Goal: Find specific page/section: Find specific page/section

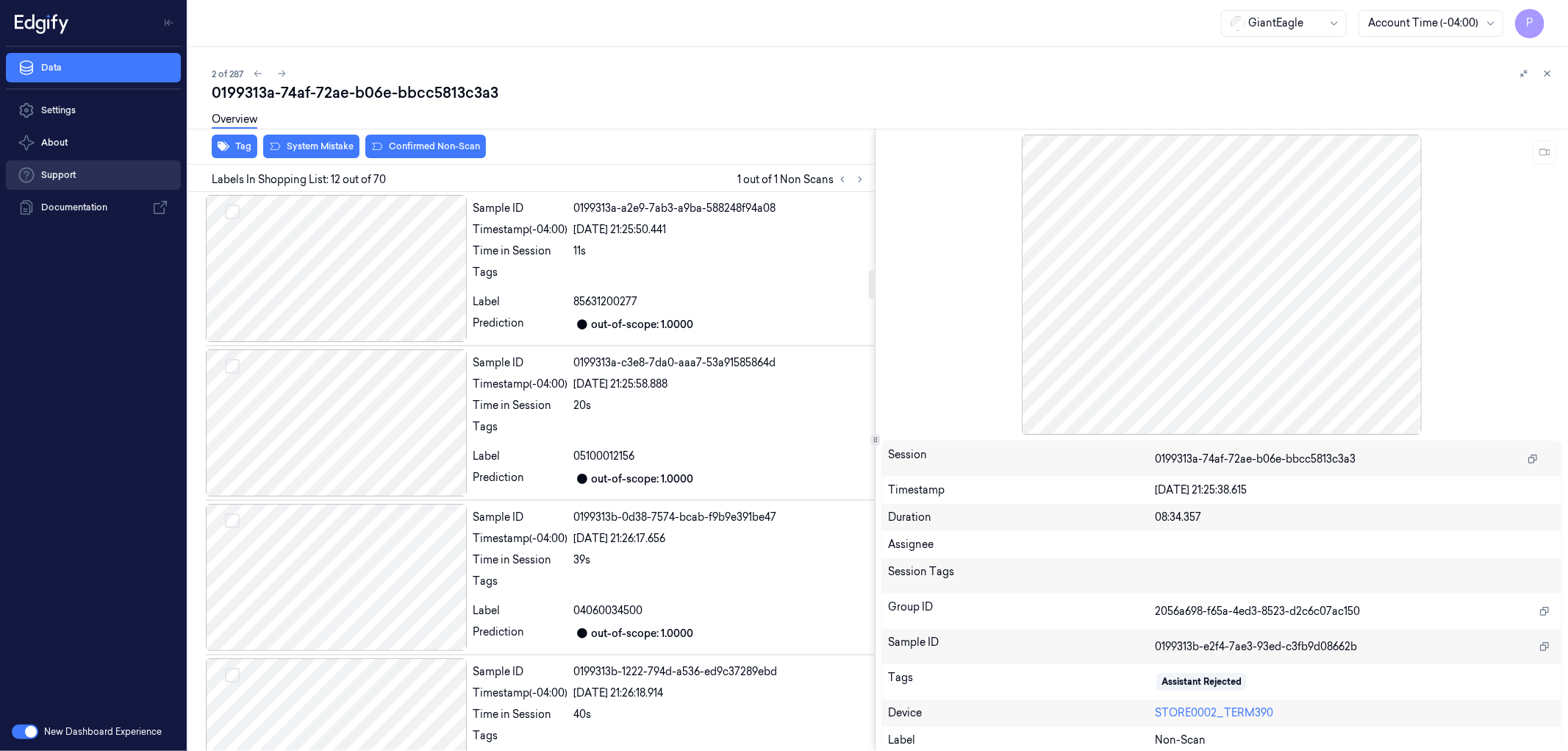
scroll to position [1496, 0]
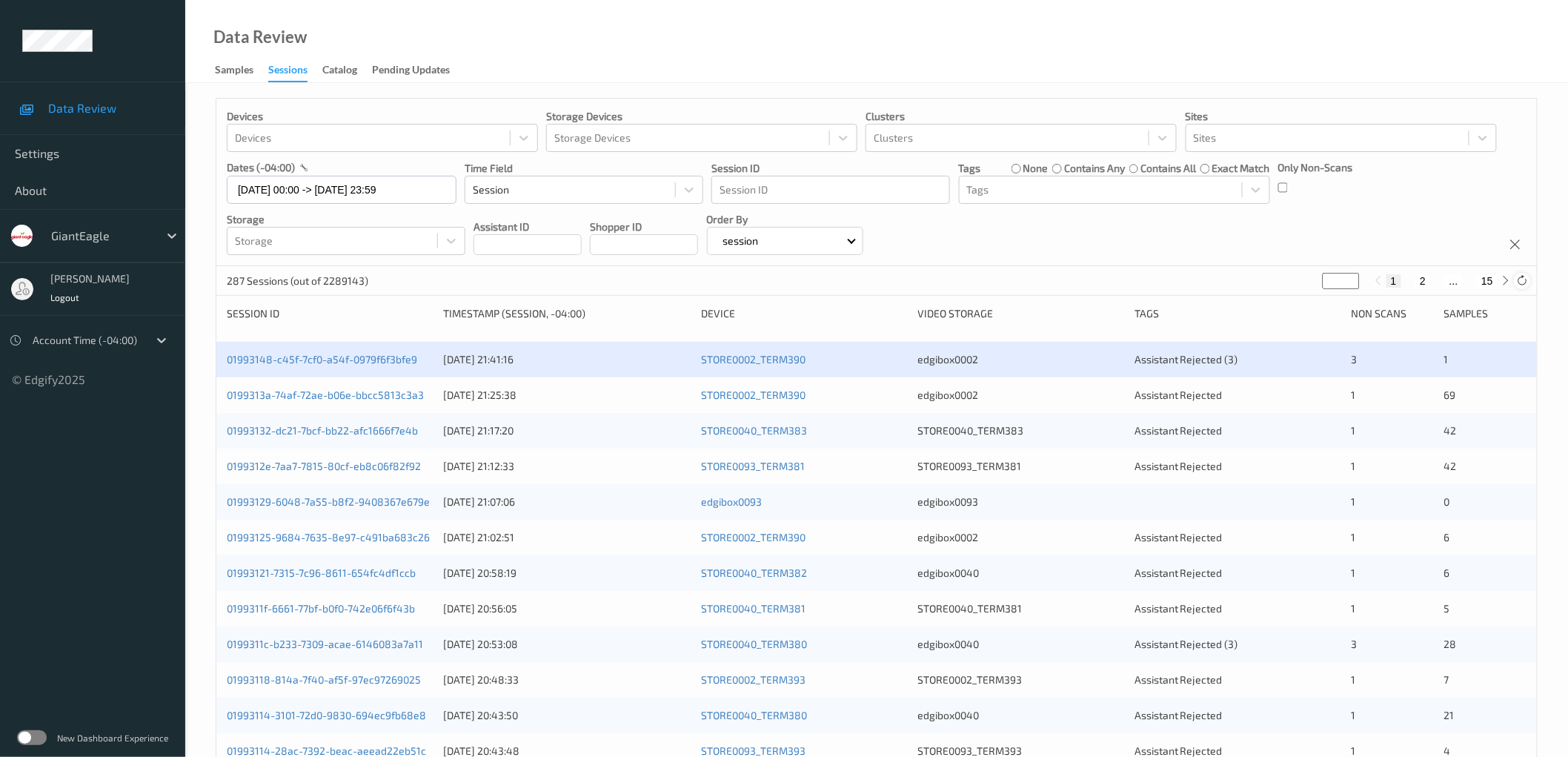
click at [1513, 279] on div at bounding box center [1521, 281] width 16 height 16
click at [342, 539] on link "01993125-9684-7635-8e97-c491ba683c26" at bounding box center [329, 537] width 203 height 13
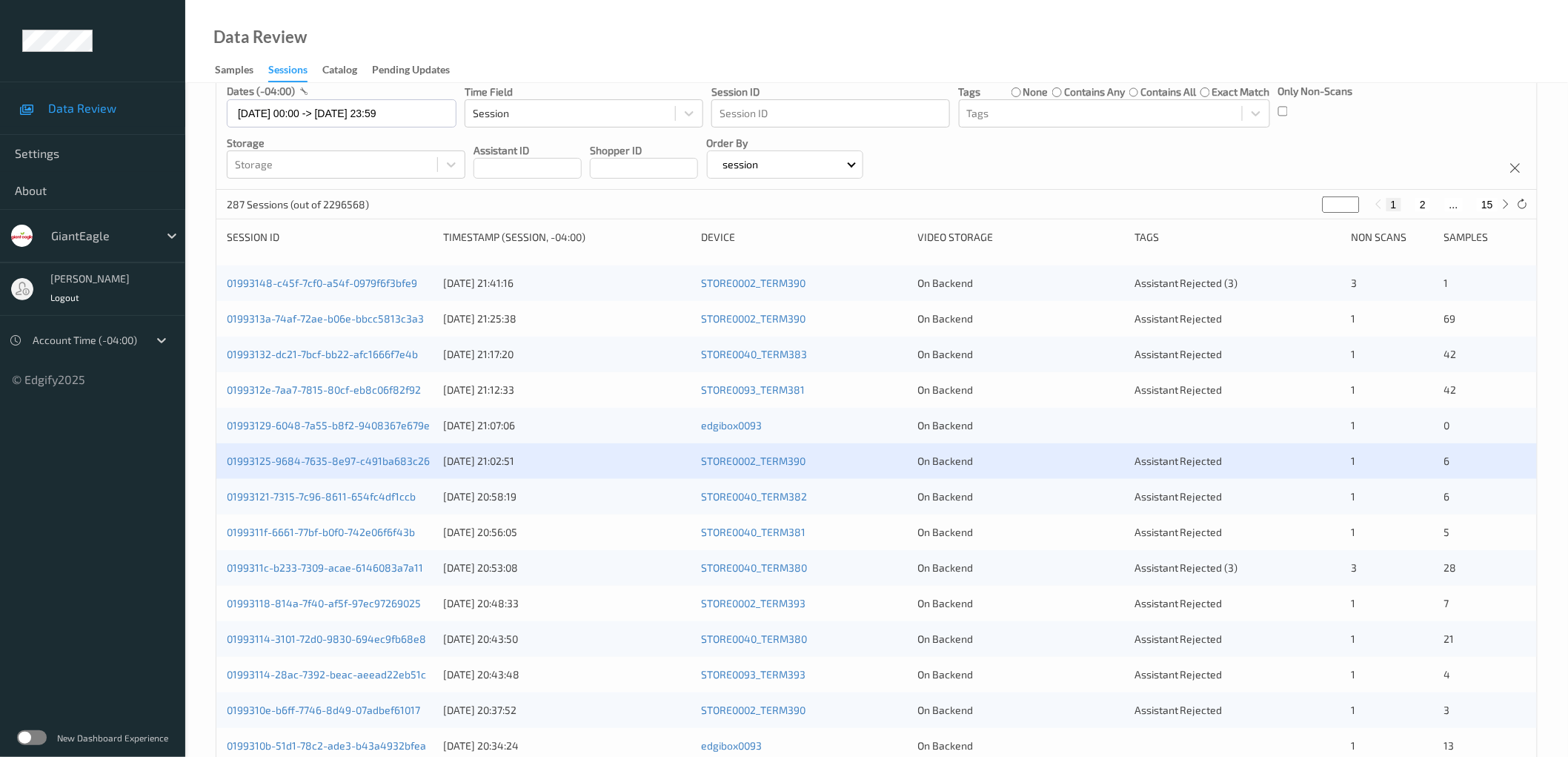
scroll to position [109, 0]
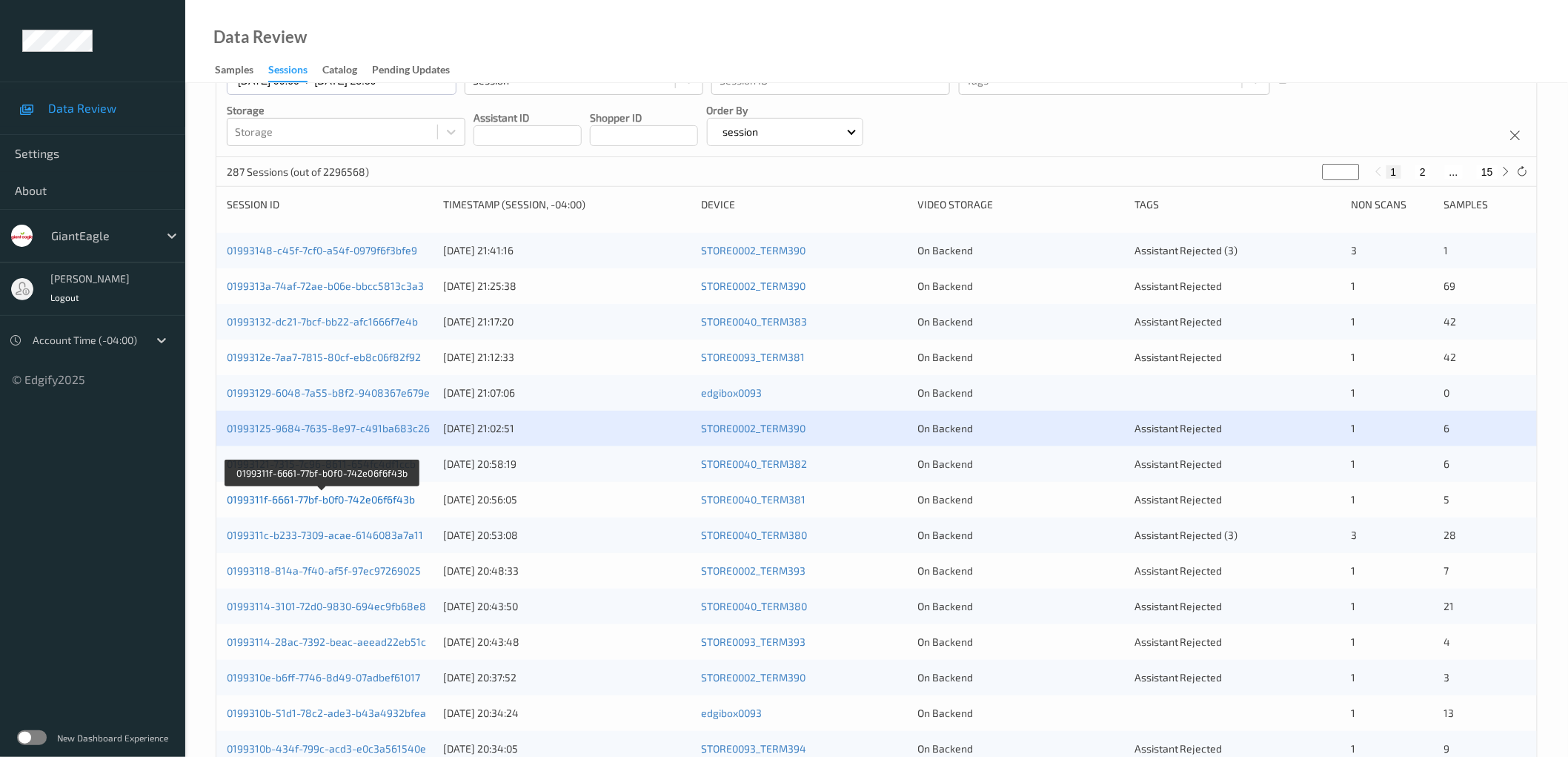
click at [371, 500] on link "0199311f-6661-77bf-b0f0-742e06f6f43b" at bounding box center [321, 499] width 188 height 13
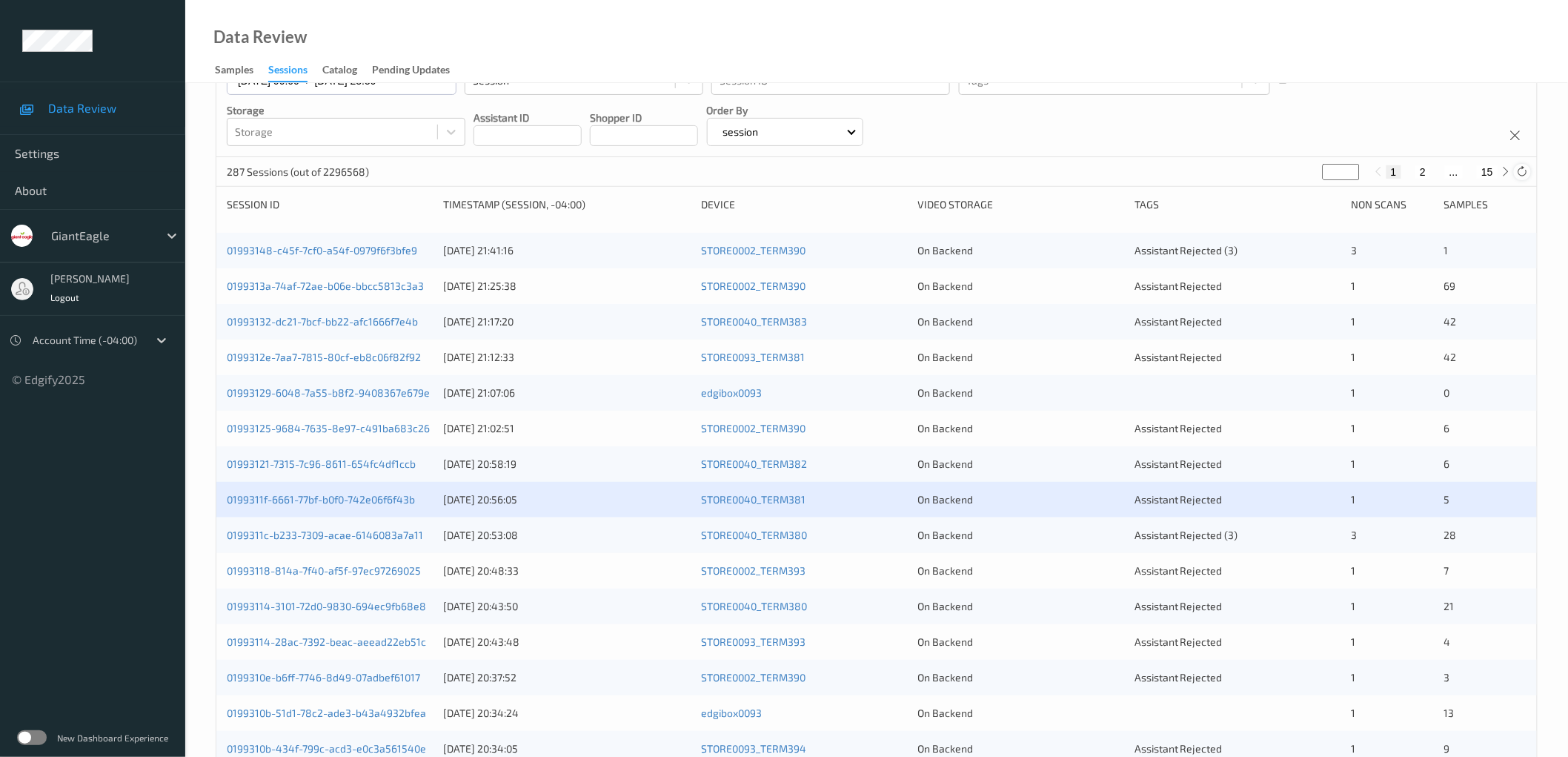
click at [1520, 175] on icon at bounding box center [1521, 171] width 11 height 11
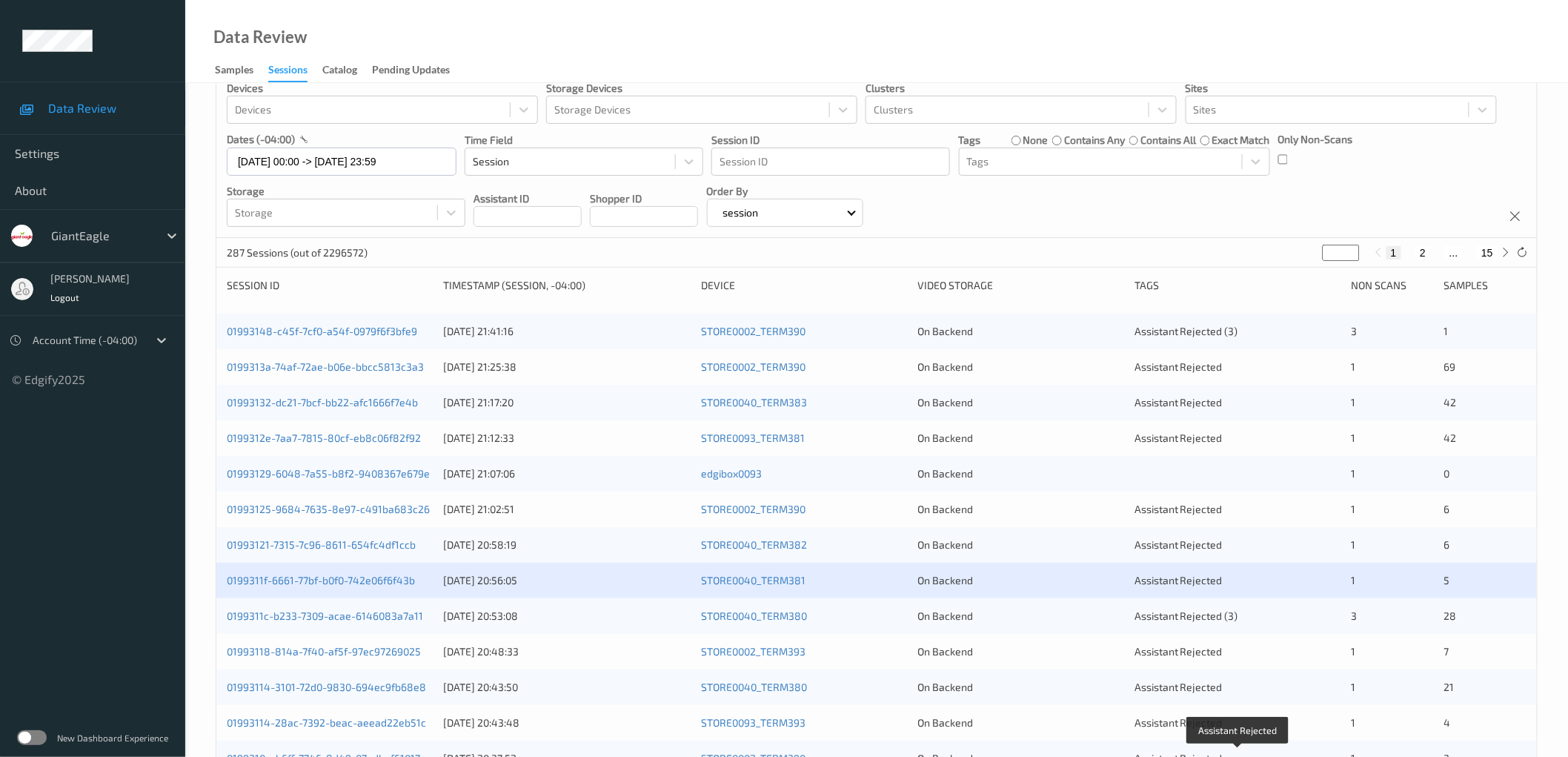
scroll to position [0, 0]
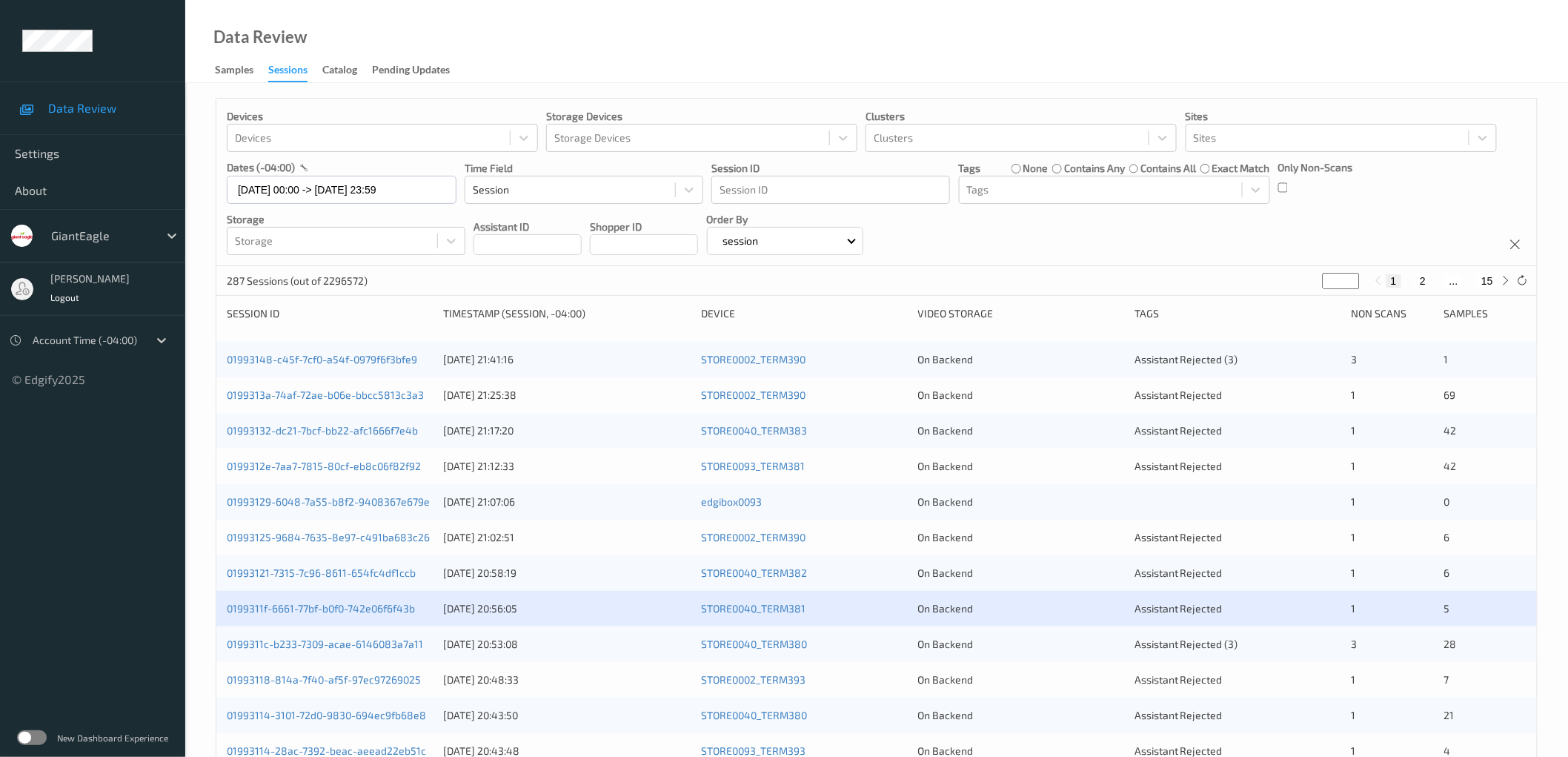
click at [1425, 282] on button "2" at bounding box center [1422, 280] width 15 height 13
type input "*"
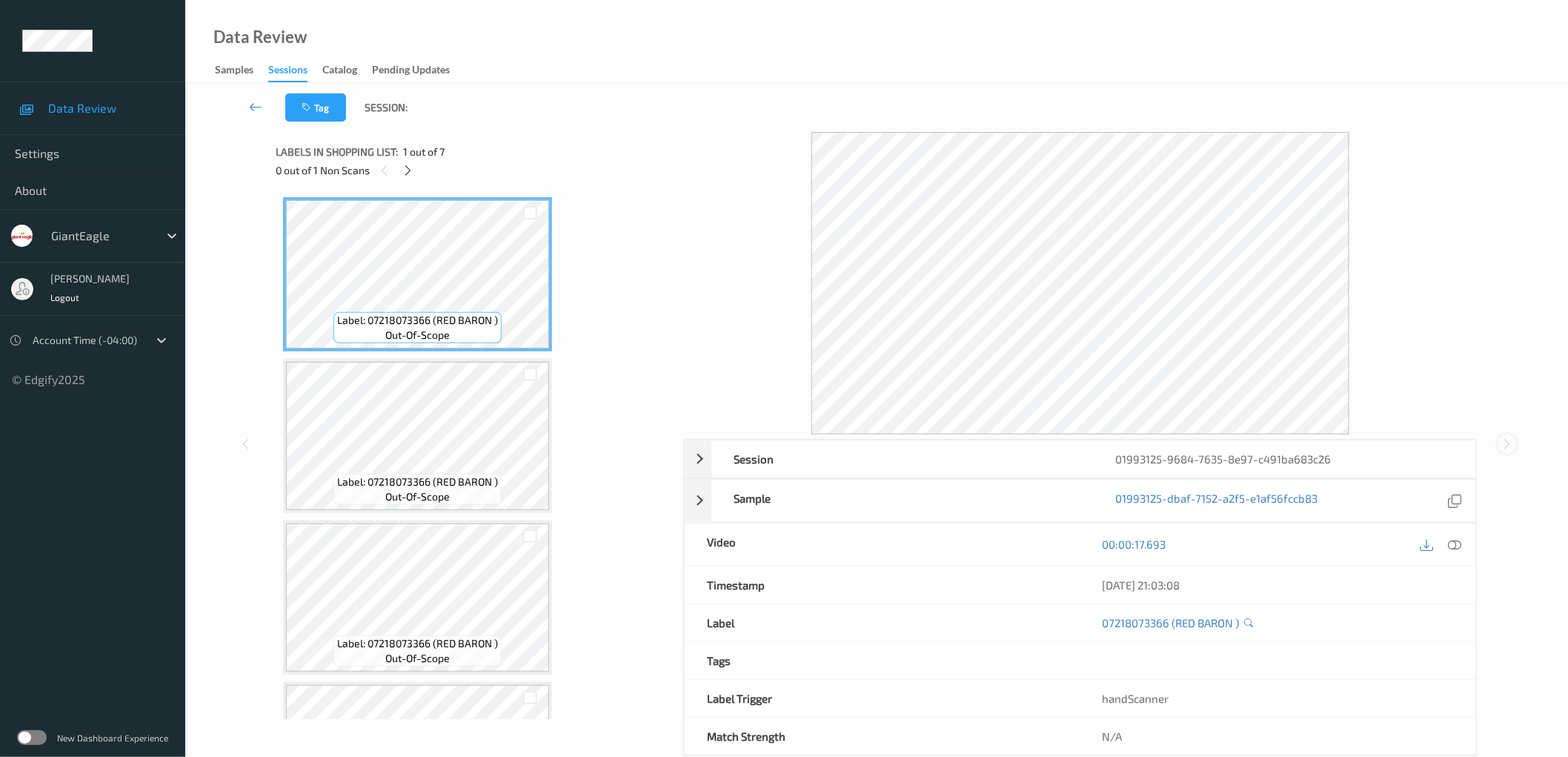
click at [1508, 447] on icon at bounding box center [1507, 443] width 13 height 13
click at [1506, 443] on icon at bounding box center [1507, 443] width 13 height 13
click at [258, 106] on icon at bounding box center [255, 107] width 13 height 15
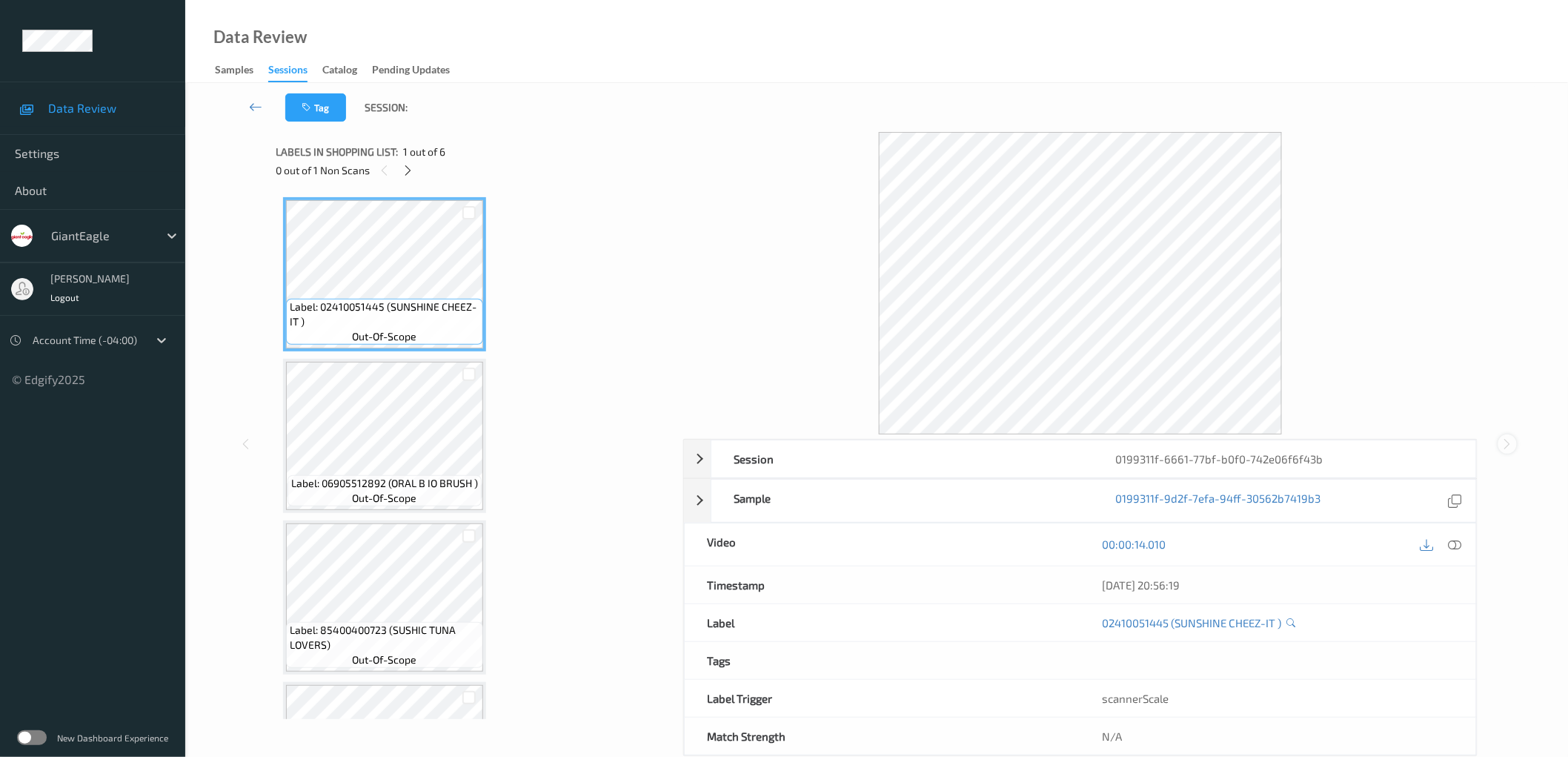
click at [1509, 447] on icon at bounding box center [1507, 443] width 13 height 13
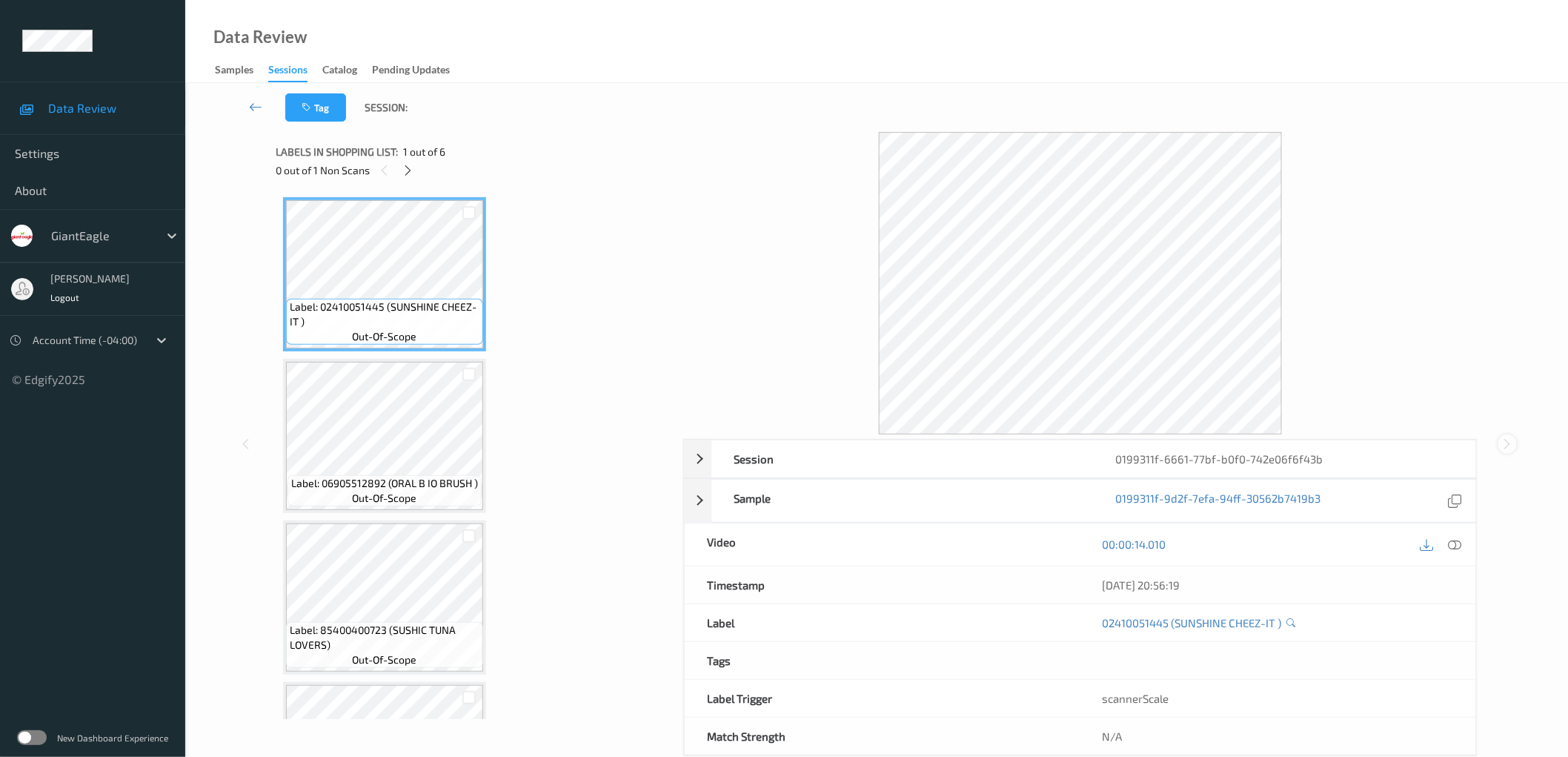
click at [1509, 447] on icon at bounding box center [1507, 443] width 13 height 13
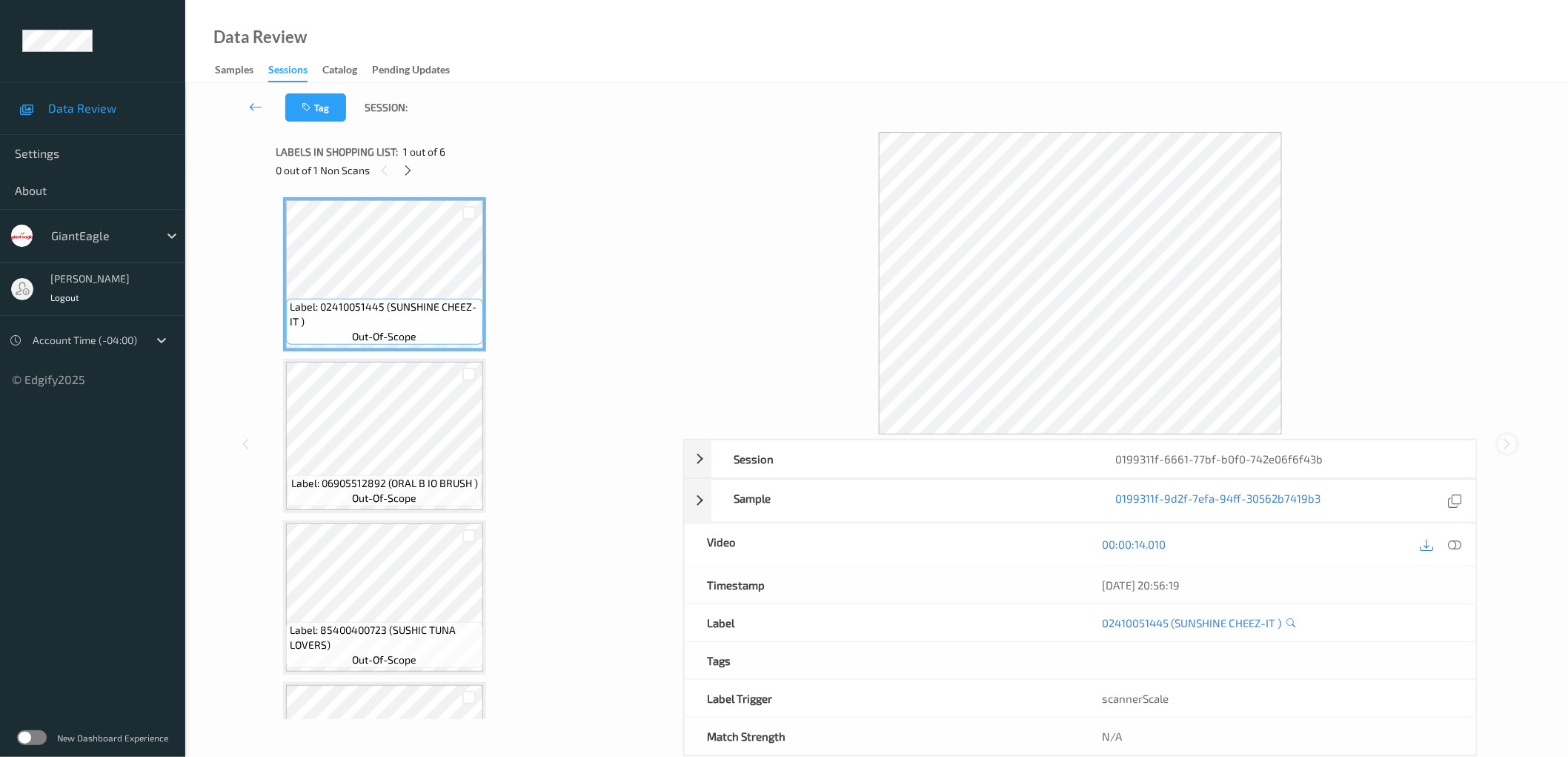
click at [1509, 447] on icon at bounding box center [1507, 443] width 13 height 13
click at [1509, 445] on icon at bounding box center [1507, 443] width 13 height 13
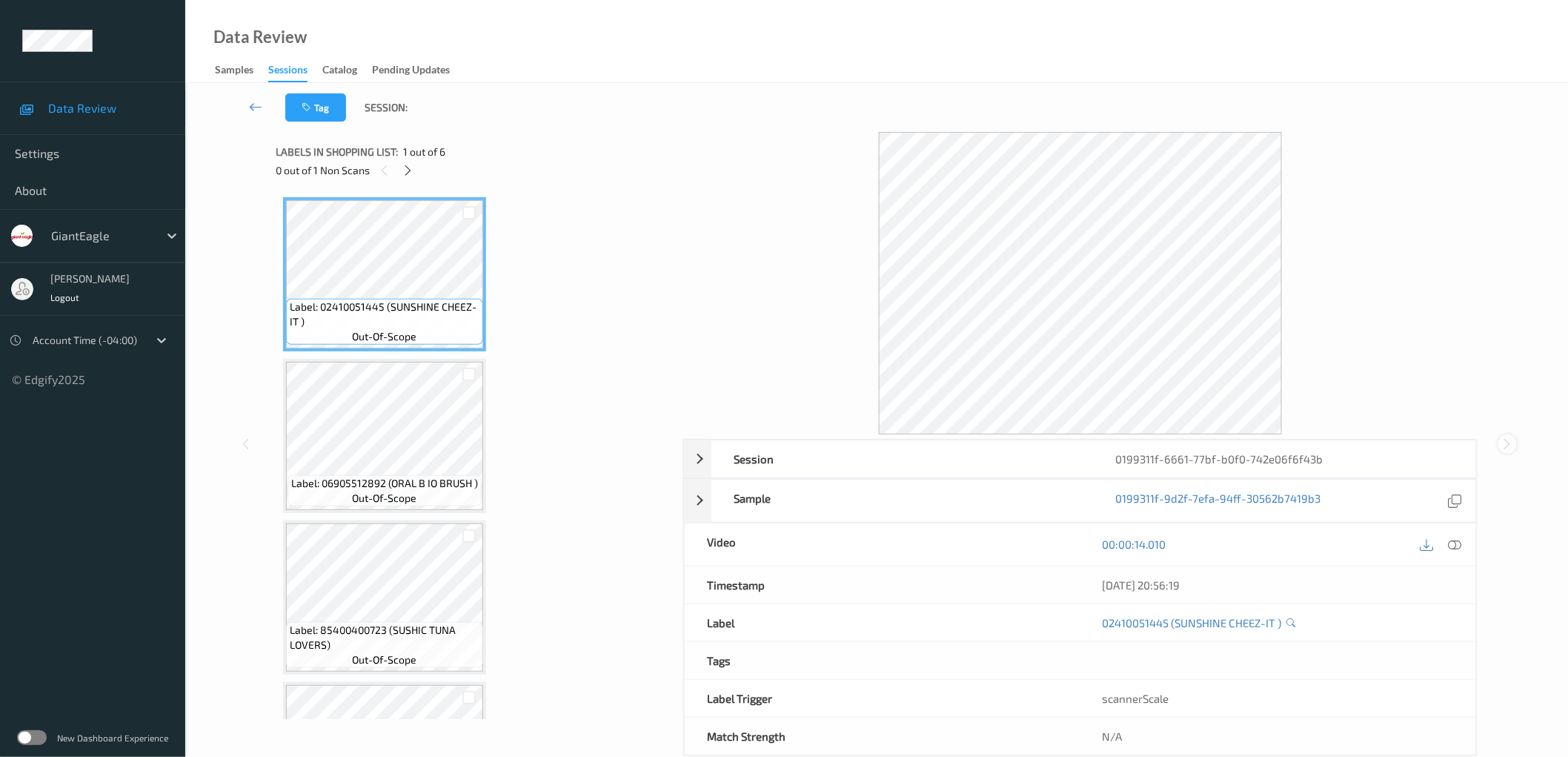
click at [1509, 445] on icon at bounding box center [1507, 443] width 13 height 13
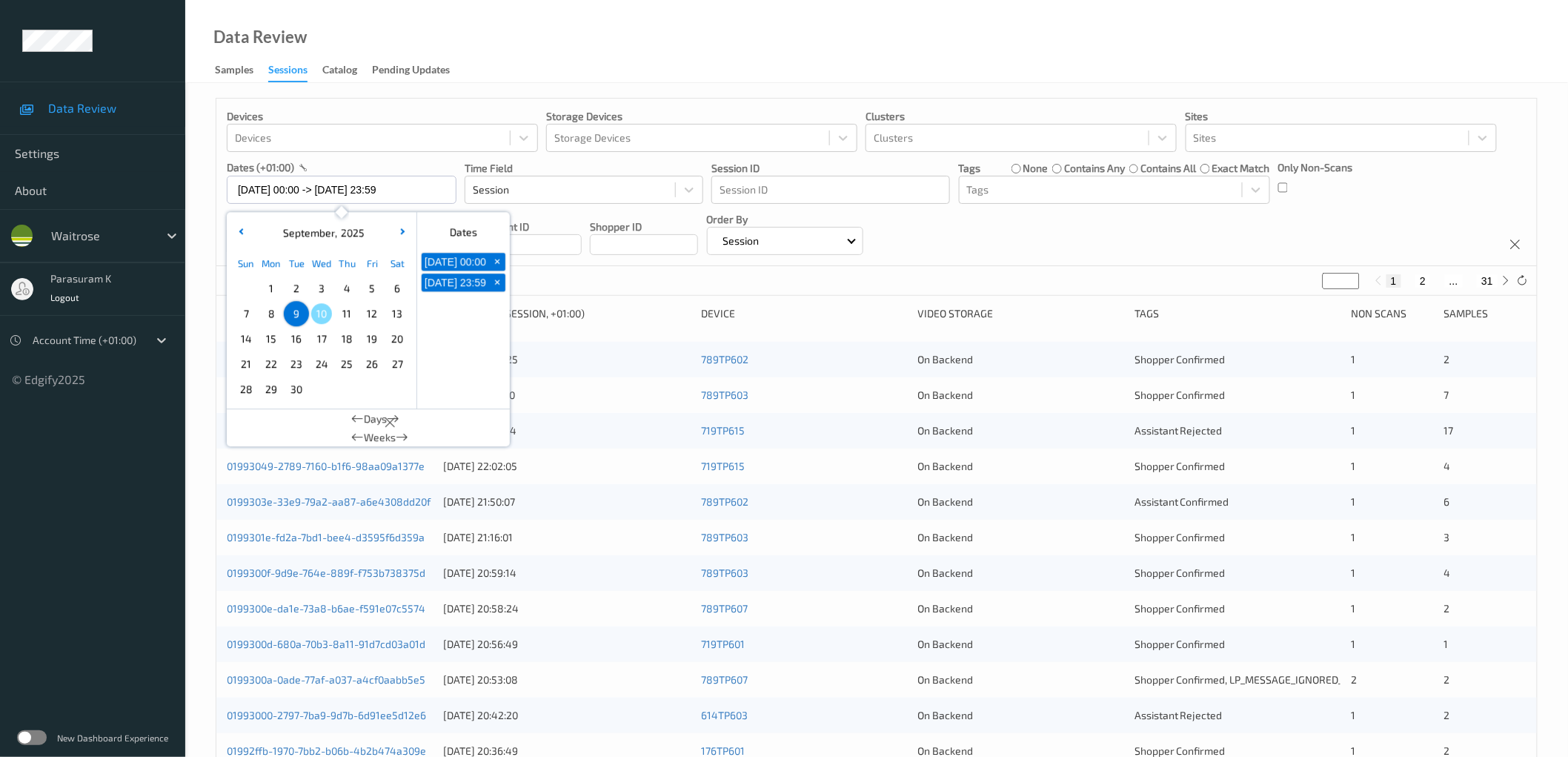
click at [783, 48] on div "Data Review Samples Sessions Catalog Pending Updates" at bounding box center [876, 41] width 1382 height 83
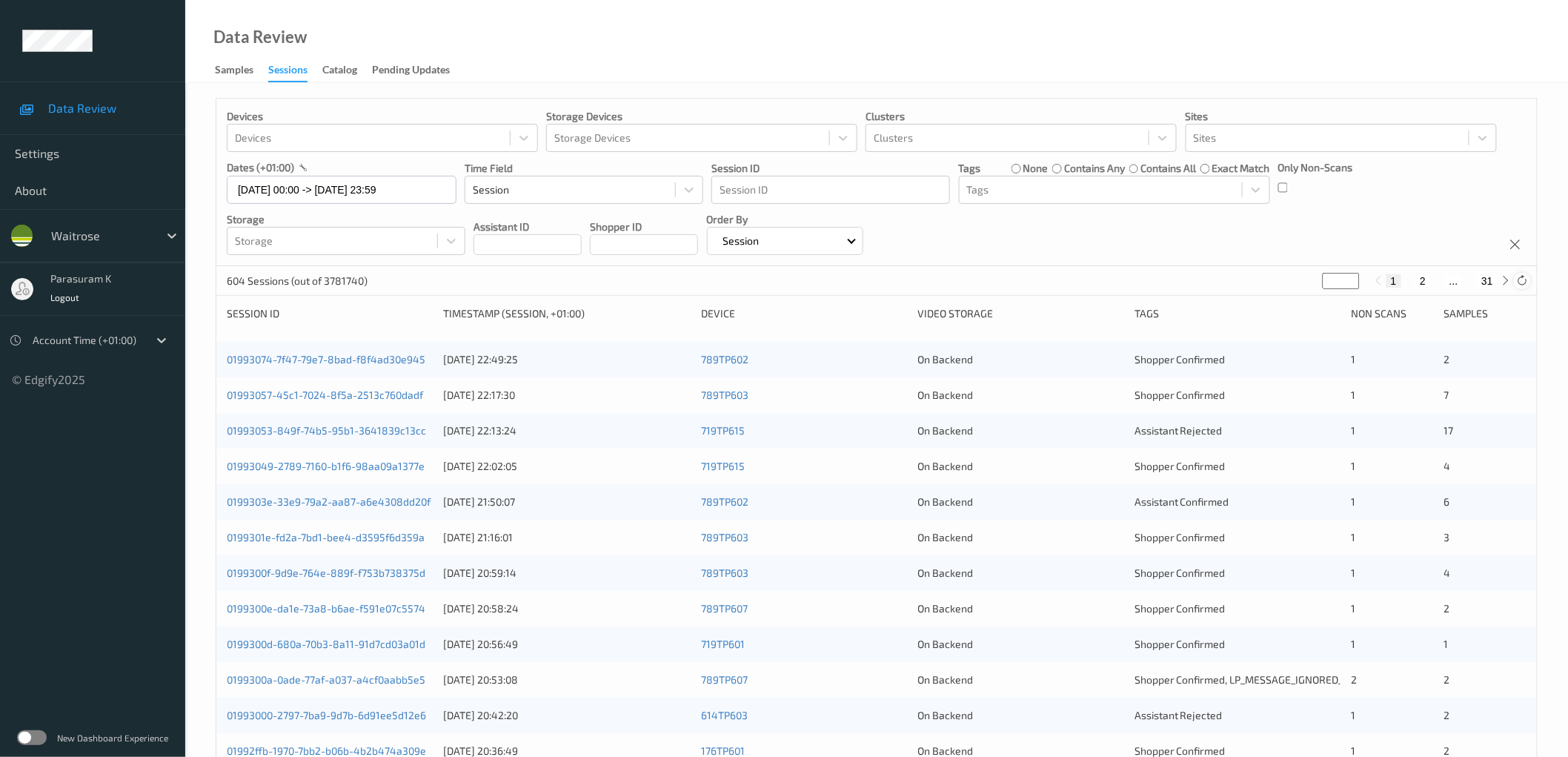
click at [1520, 273] on div at bounding box center [1521, 281] width 16 height 16
